Goal: Contribute content: Add original content to the website for others to see

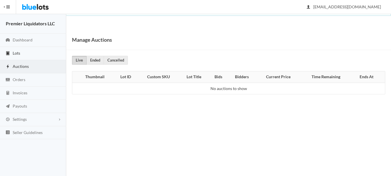
click at [14, 52] on span "Lots" at bounding box center [16, 53] width 7 height 5
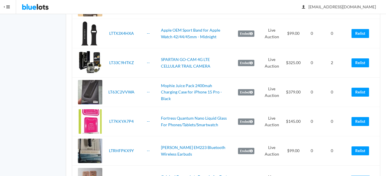
scroll to position [201, 0]
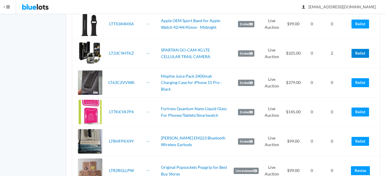
click at [362, 52] on link "Relist" at bounding box center [361, 53] width 18 height 9
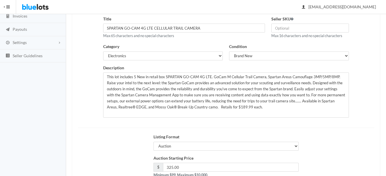
scroll to position [86, 0]
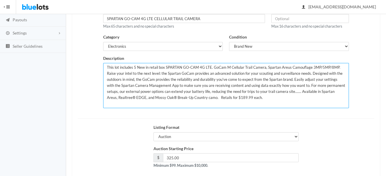
click at [136, 66] on textarea "This lot includes 5 New in retail box SPARTAN GO-CAM 4G LTE. GoCam M Cellular T…" at bounding box center [226, 85] width 246 height 45
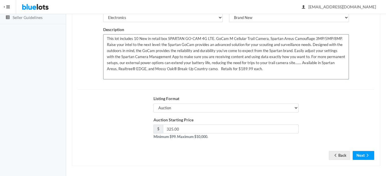
type textarea "This lot includes 10 New in retail box SPARTAN GO-CAM 4G LTE. GoCam M Cellular …"
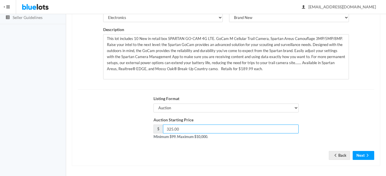
click at [244, 128] on input "325.00" at bounding box center [231, 129] width 136 height 9
type input "3"
type input "495.00"
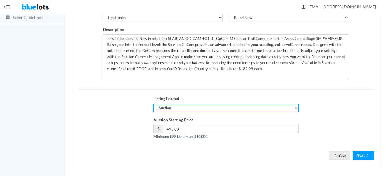
click at [197, 110] on select "Auction Buy Now" at bounding box center [226, 108] width 145 height 9
select select "false"
click at [154, 104] on select "Auction Buy Now" at bounding box center [226, 108] width 145 height 9
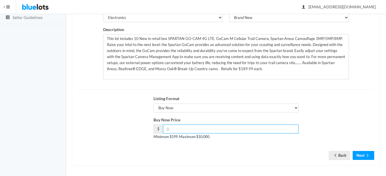
click at [221, 129] on input "number" at bounding box center [231, 129] width 136 height 9
type input "595.00"
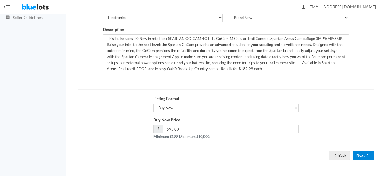
click at [361, 157] on button "Next" at bounding box center [364, 155] width 22 height 9
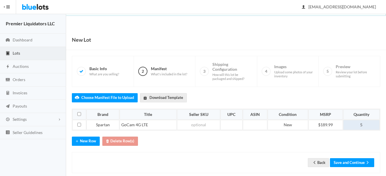
click at [368, 125] on td "5" at bounding box center [362, 125] width 37 height 10
click at [345, 165] on button "Save and Continue" at bounding box center [352, 162] width 44 height 9
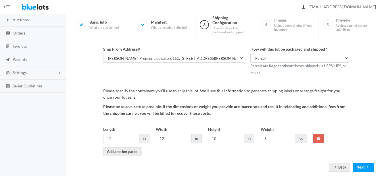
scroll to position [60, 0]
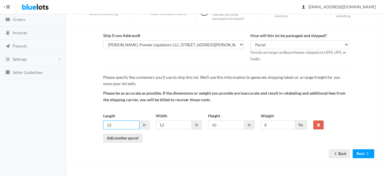
click at [123, 125] on input "12" at bounding box center [121, 125] width 36 height 9
type input "1"
type input "12"
type input "1"
type input "8"
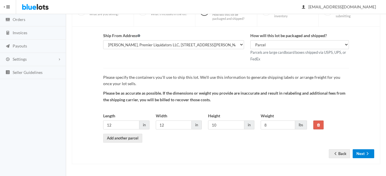
click at [367, 154] on icon "arrow forward" at bounding box center [368, 153] width 6 height 5
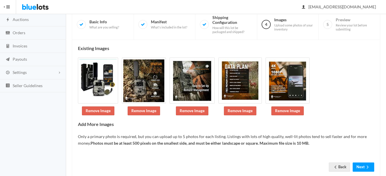
scroll to position [60, 0]
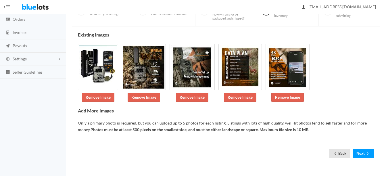
click at [338, 151] on link "Back" at bounding box center [339, 153] width 21 height 9
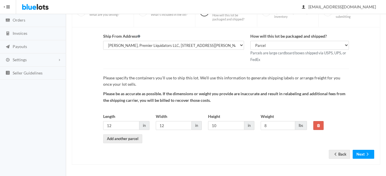
scroll to position [60, 0]
click at [226, 122] on input "10" at bounding box center [226, 125] width 36 height 9
type input "12"
click at [365, 152] on button "Next" at bounding box center [364, 153] width 22 height 9
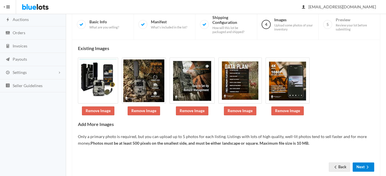
scroll to position [60, 0]
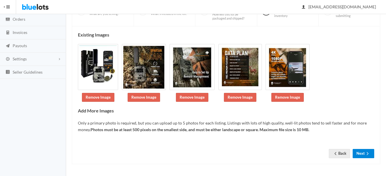
click at [361, 154] on button "Next" at bounding box center [364, 153] width 22 height 9
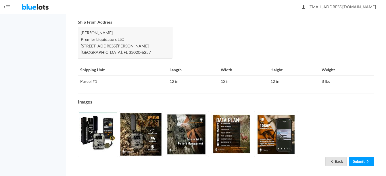
scroll to position [280, 0]
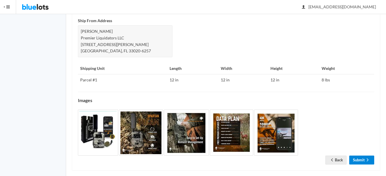
click at [361, 156] on link "Submit" at bounding box center [362, 160] width 25 height 9
